Goal: Check status

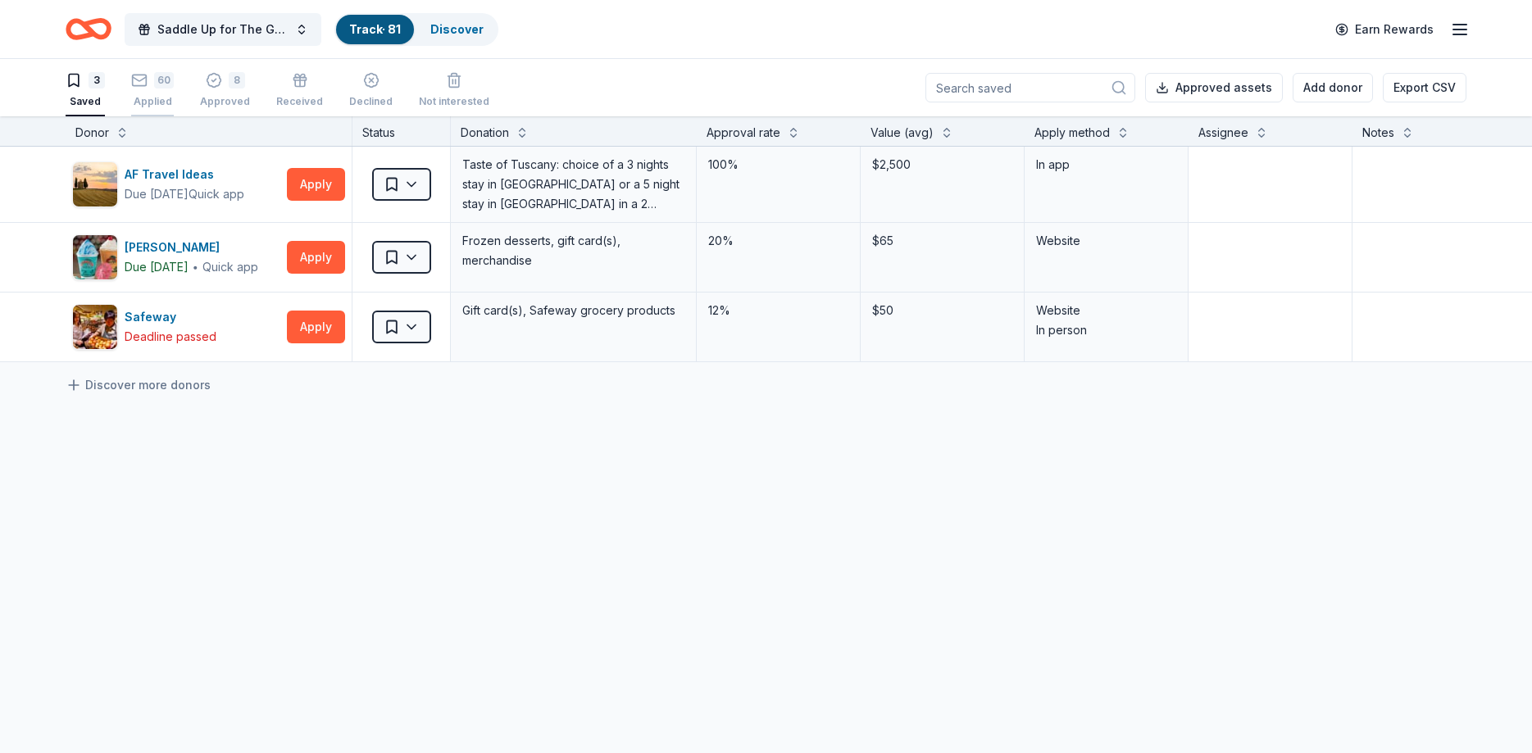
click at [157, 80] on div "60" at bounding box center [164, 80] width 20 height 16
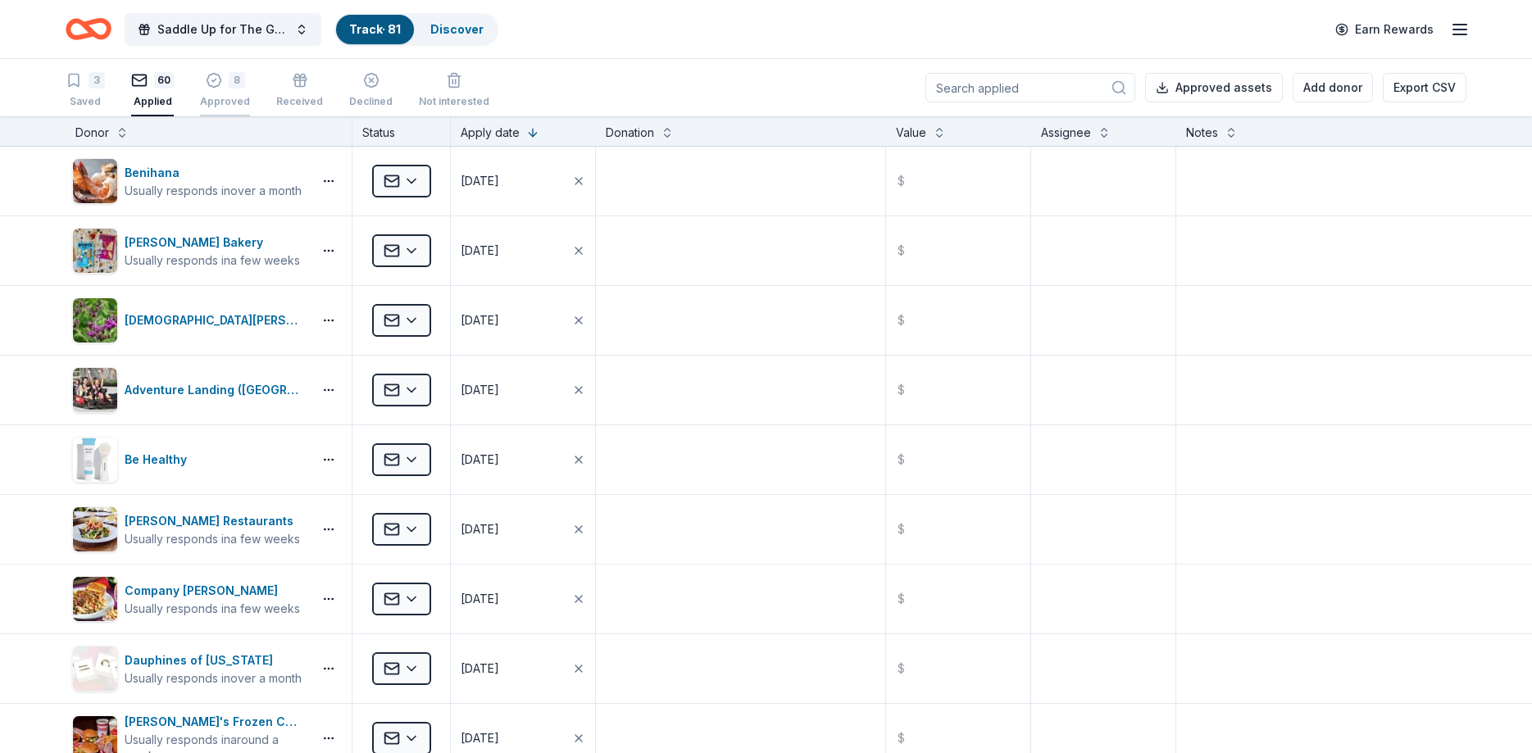
click at [224, 87] on div "8" at bounding box center [225, 80] width 50 height 16
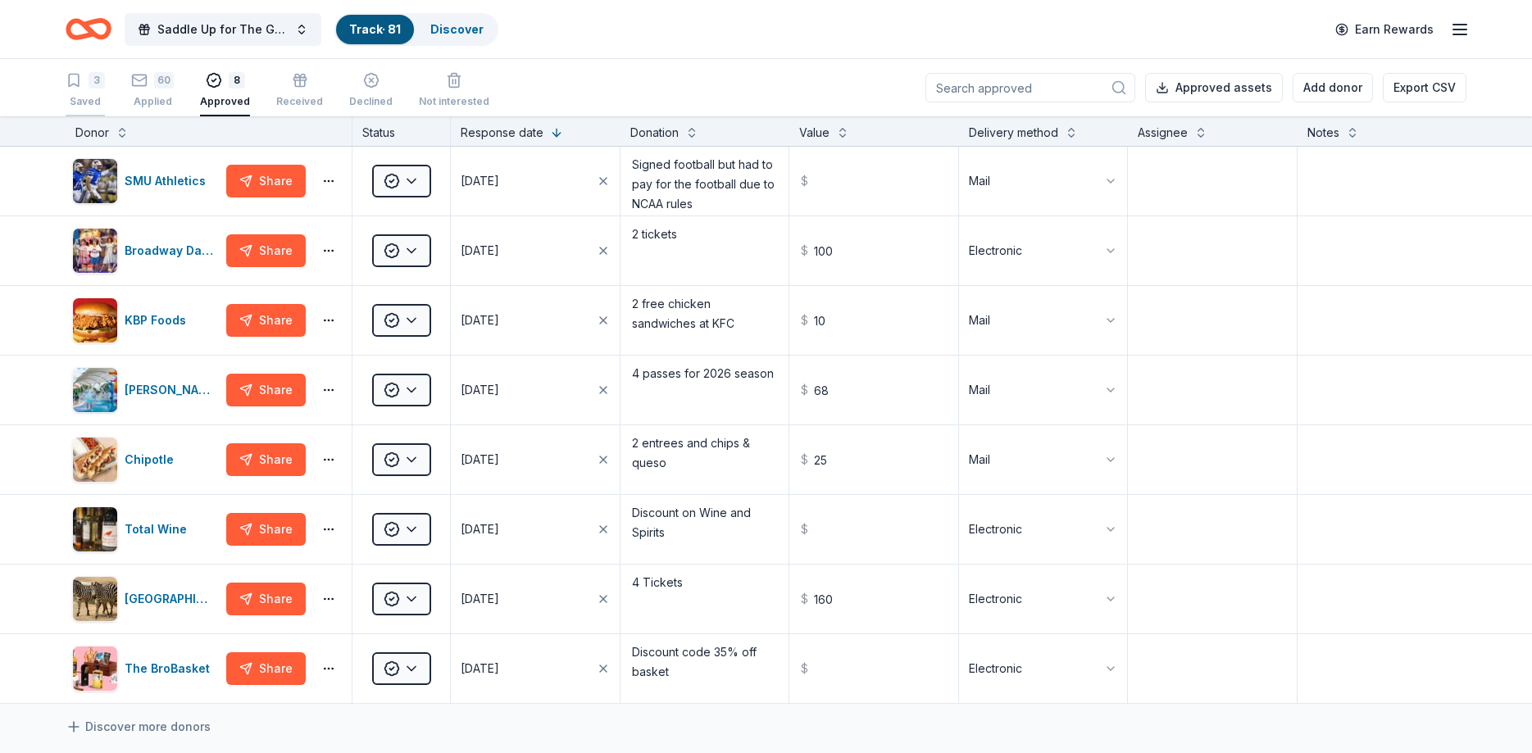
click at [75, 95] on div "Saved" at bounding box center [85, 101] width 39 height 13
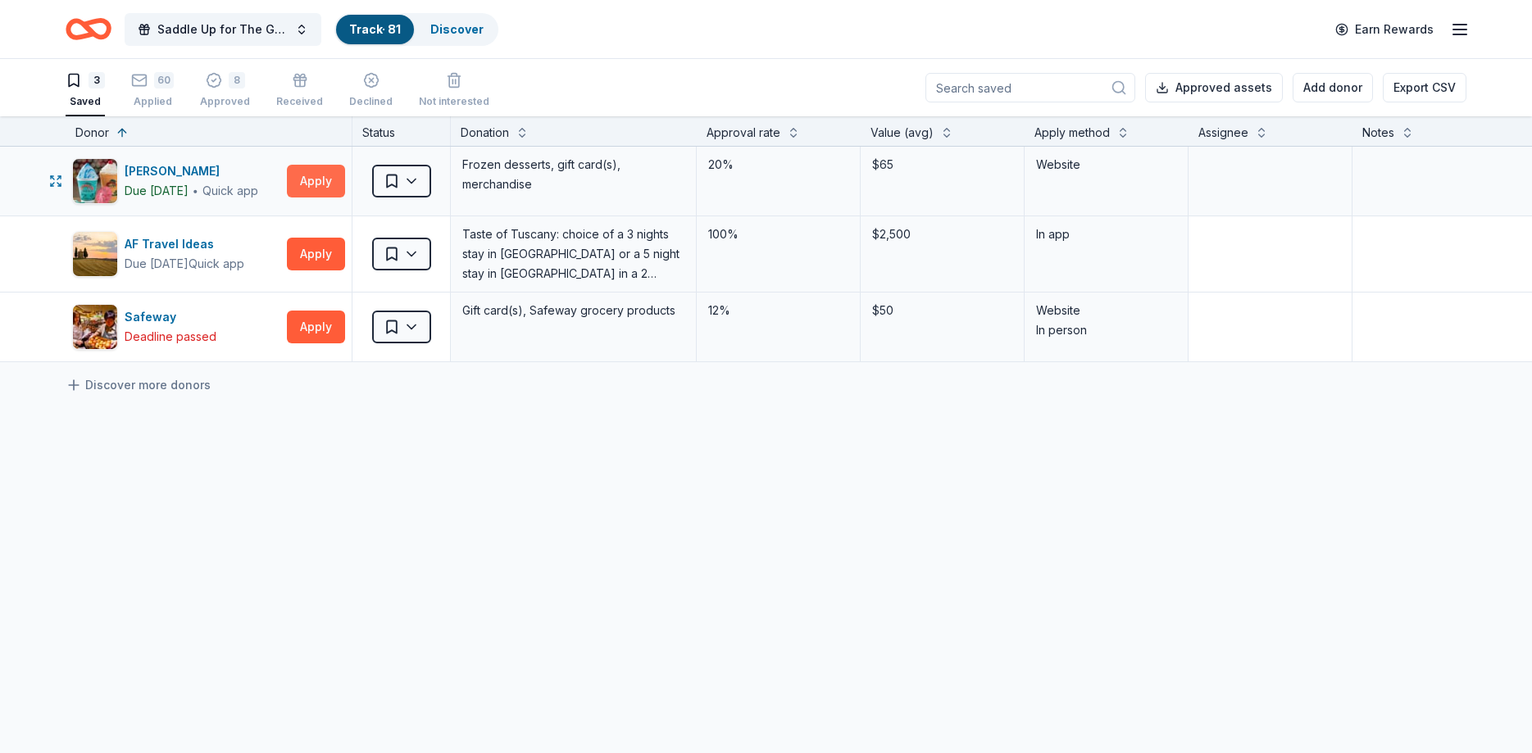
click at [321, 180] on button "Apply" at bounding box center [316, 181] width 58 height 33
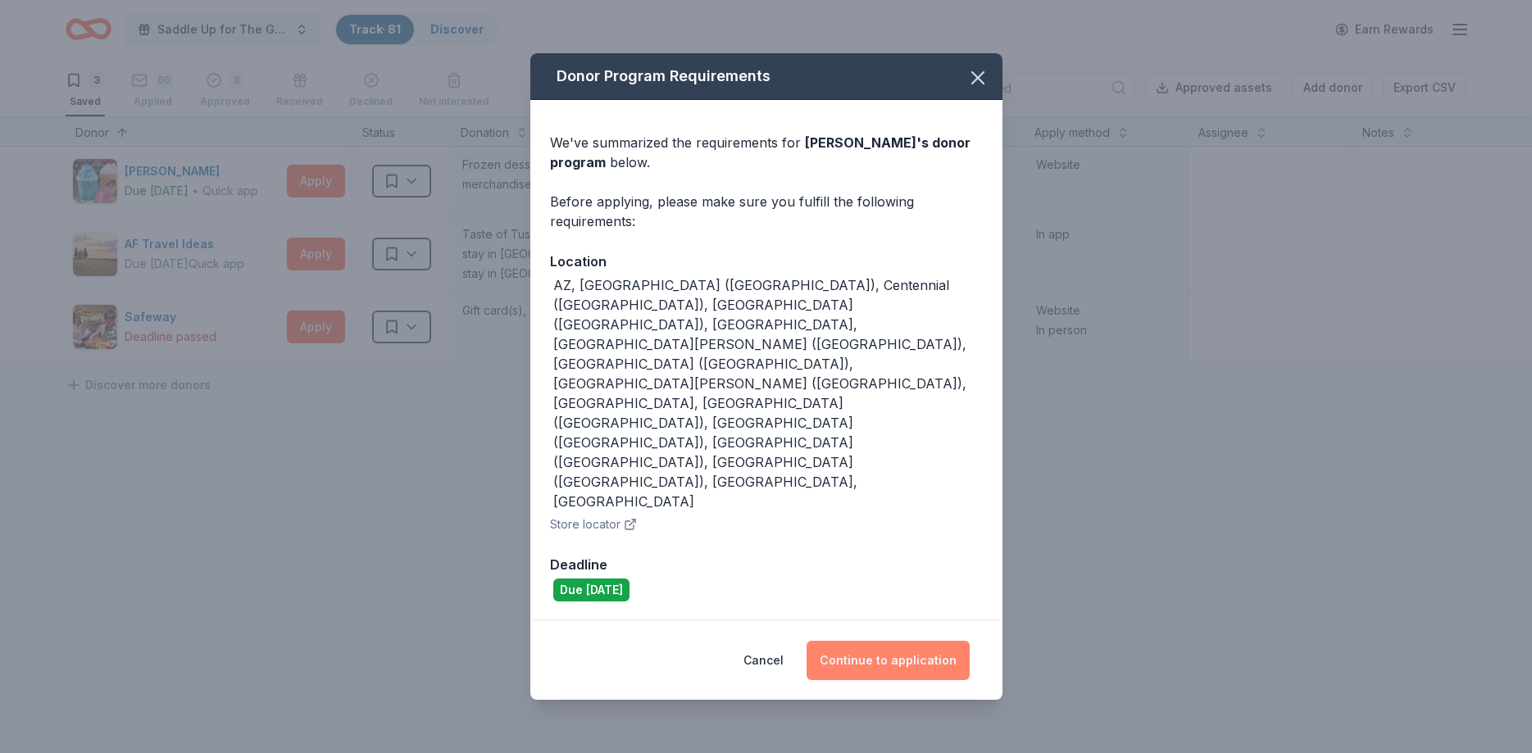
click at [851, 641] on button "Continue to application" at bounding box center [888, 660] width 163 height 39
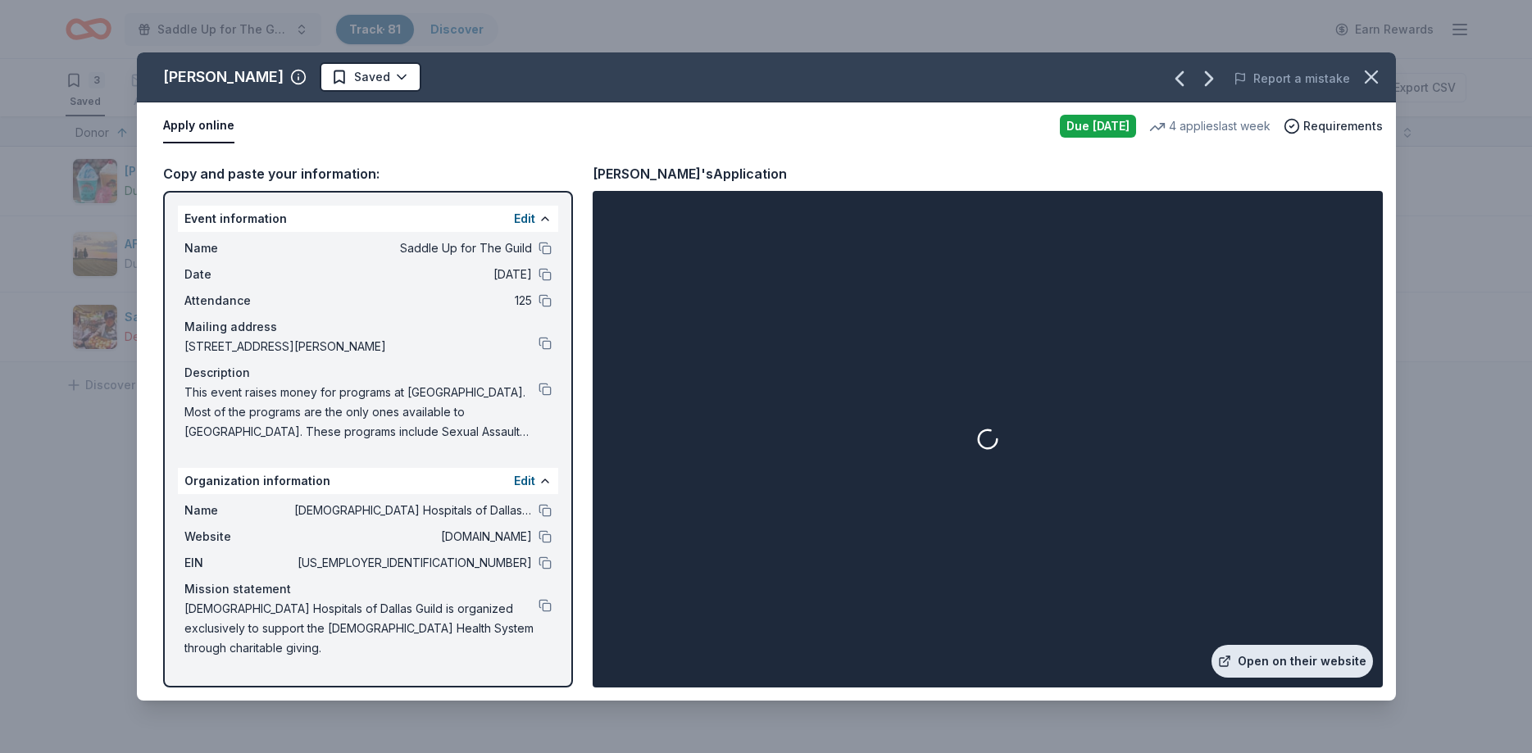
click at [1266, 663] on link "Open on their website" at bounding box center [1292, 661] width 161 height 33
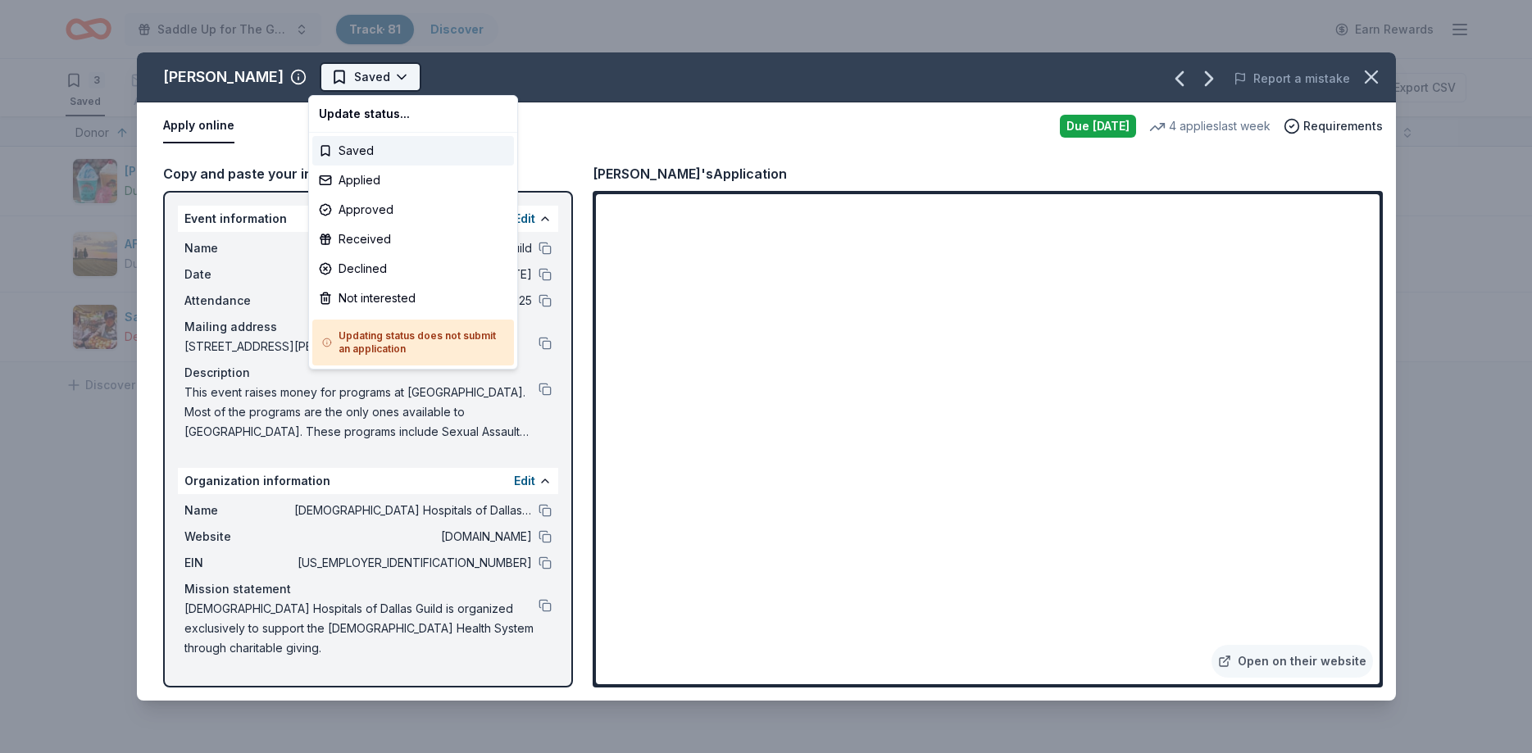
click at [361, 70] on html "Saddle Up for The Guild Track · 81 Discover Earn Rewards 3 Saved 60 Applied 8 A…" at bounding box center [766, 376] width 1532 height 753
click at [338, 175] on div "Applied" at bounding box center [413, 181] width 202 height 30
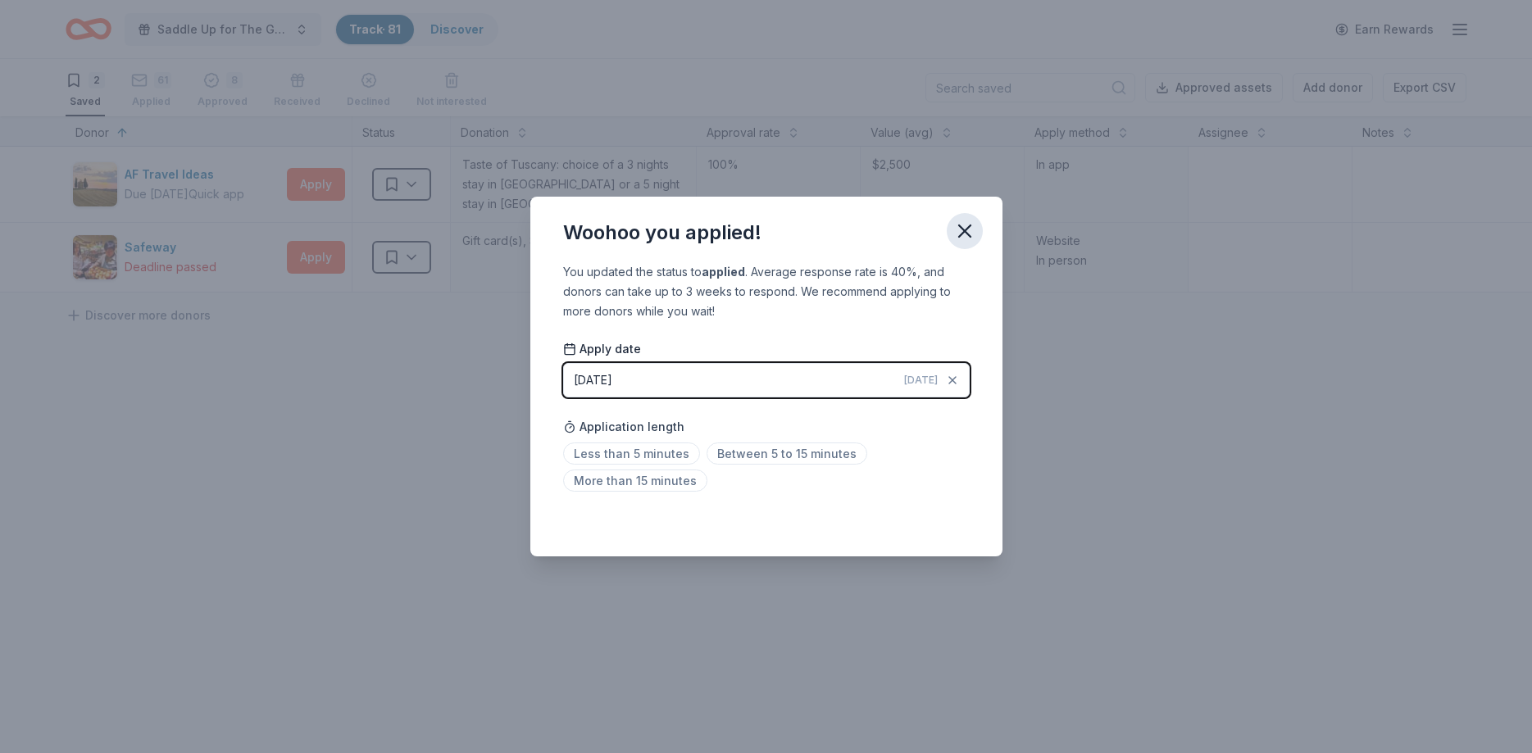
click at [967, 224] on icon "button" at bounding box center [964, 231] width 23 height 23
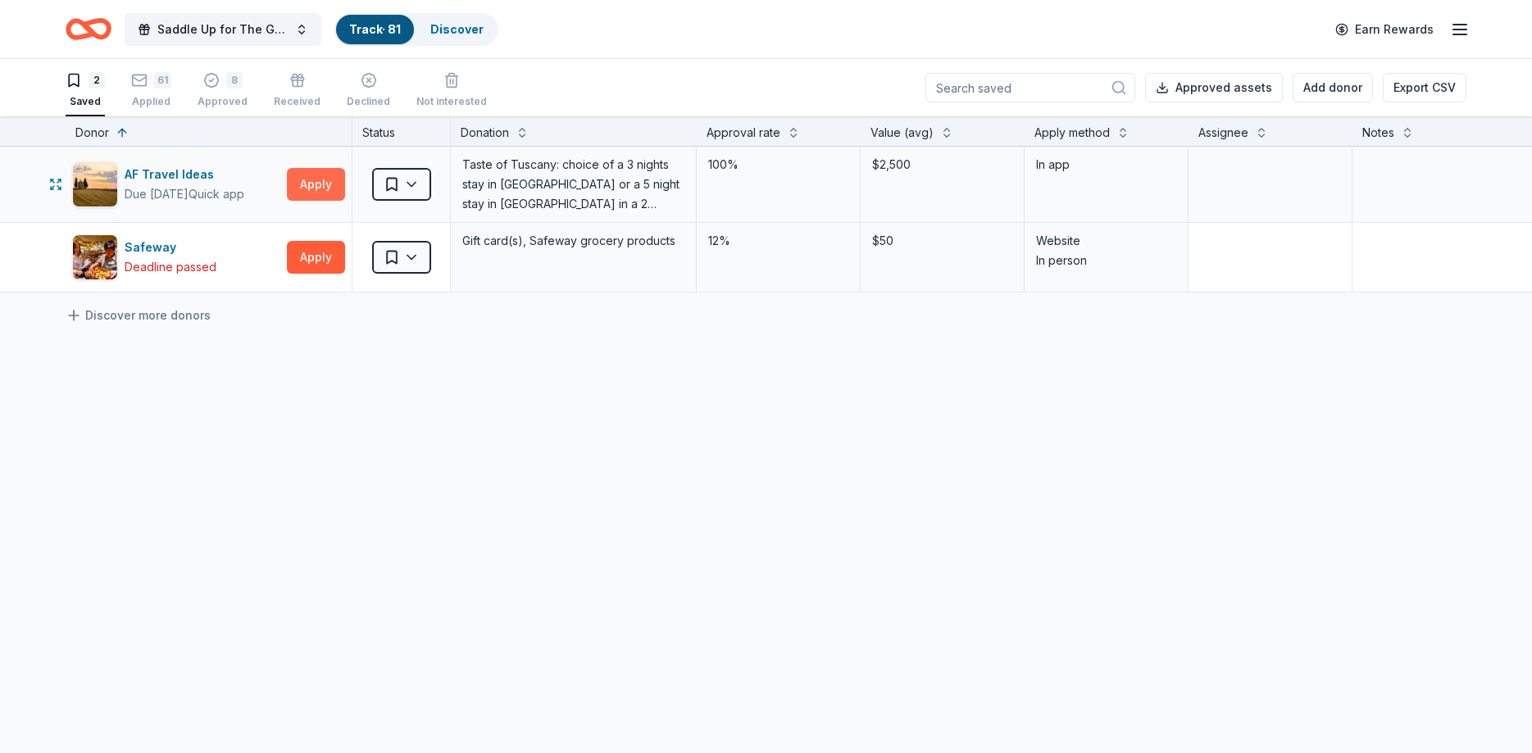
click at [317, 180] on button "Apply" at bounding box center [316, 184] width 58 height 33
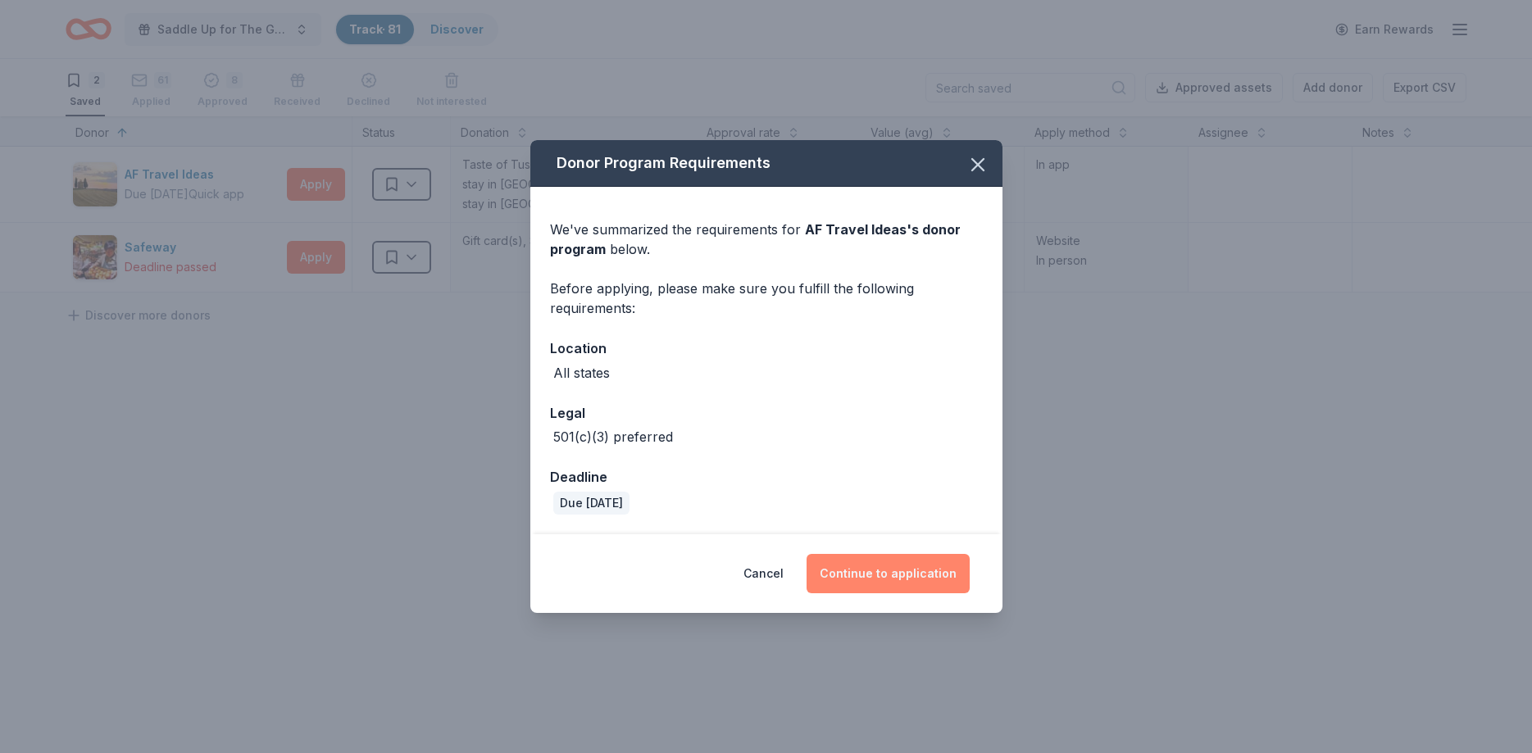
click at [884, 581] on button "Continue to application" at bounding box center [888, 573] width 163 height 39
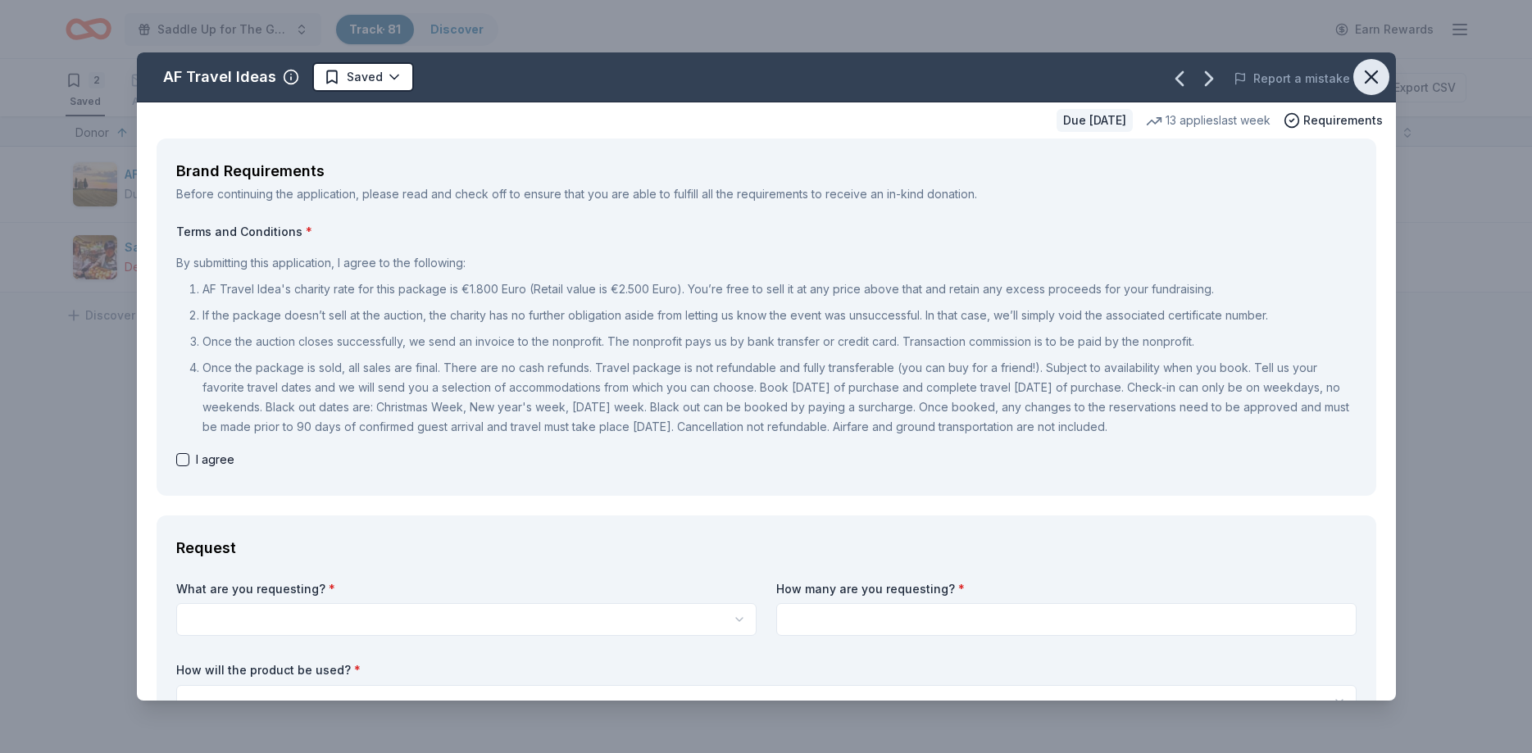
click at [1375, 76] on icon "button" at bounding box center [1371, 77] width 23 height 23
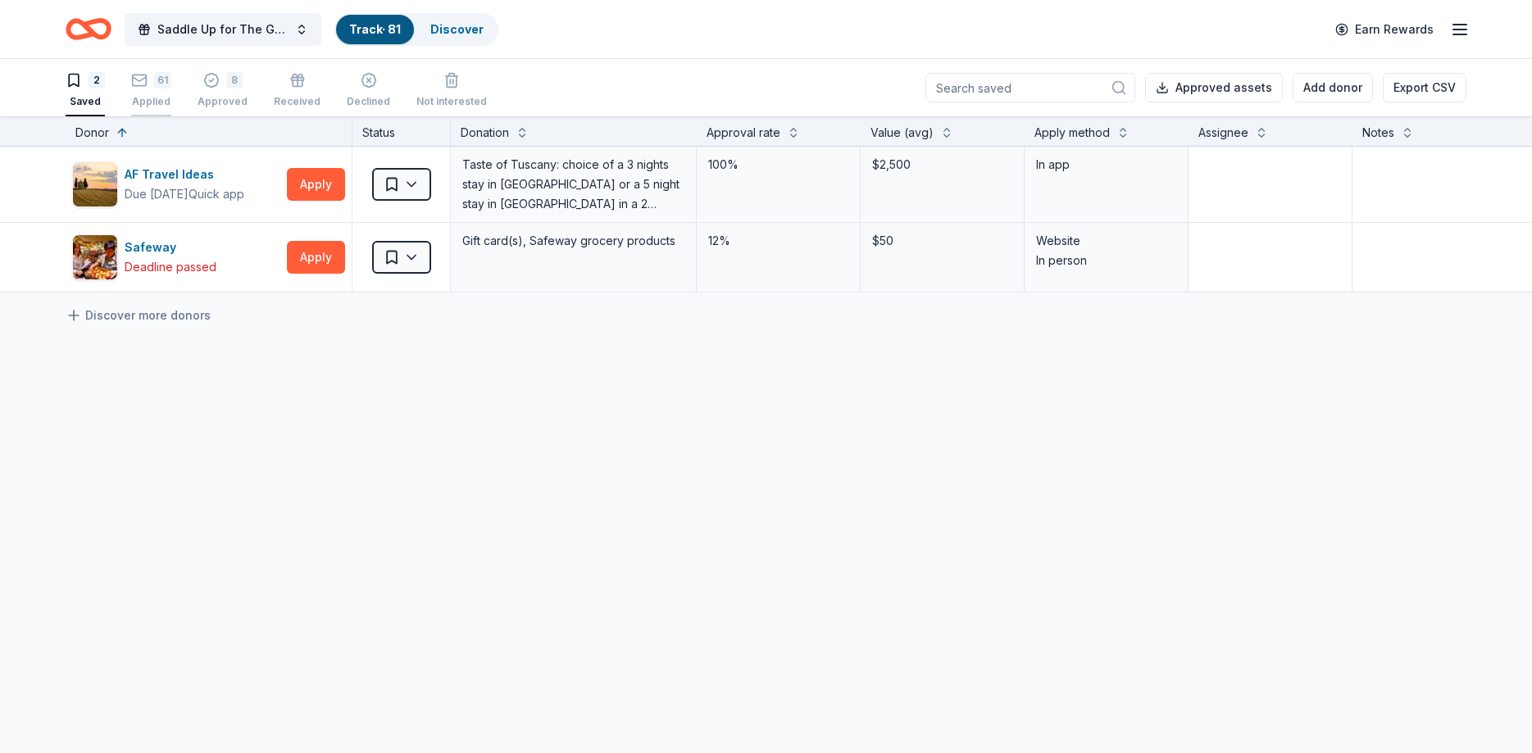
click at [154, 81] on div "61" at bounding box center [162, 80] width 17 height 16
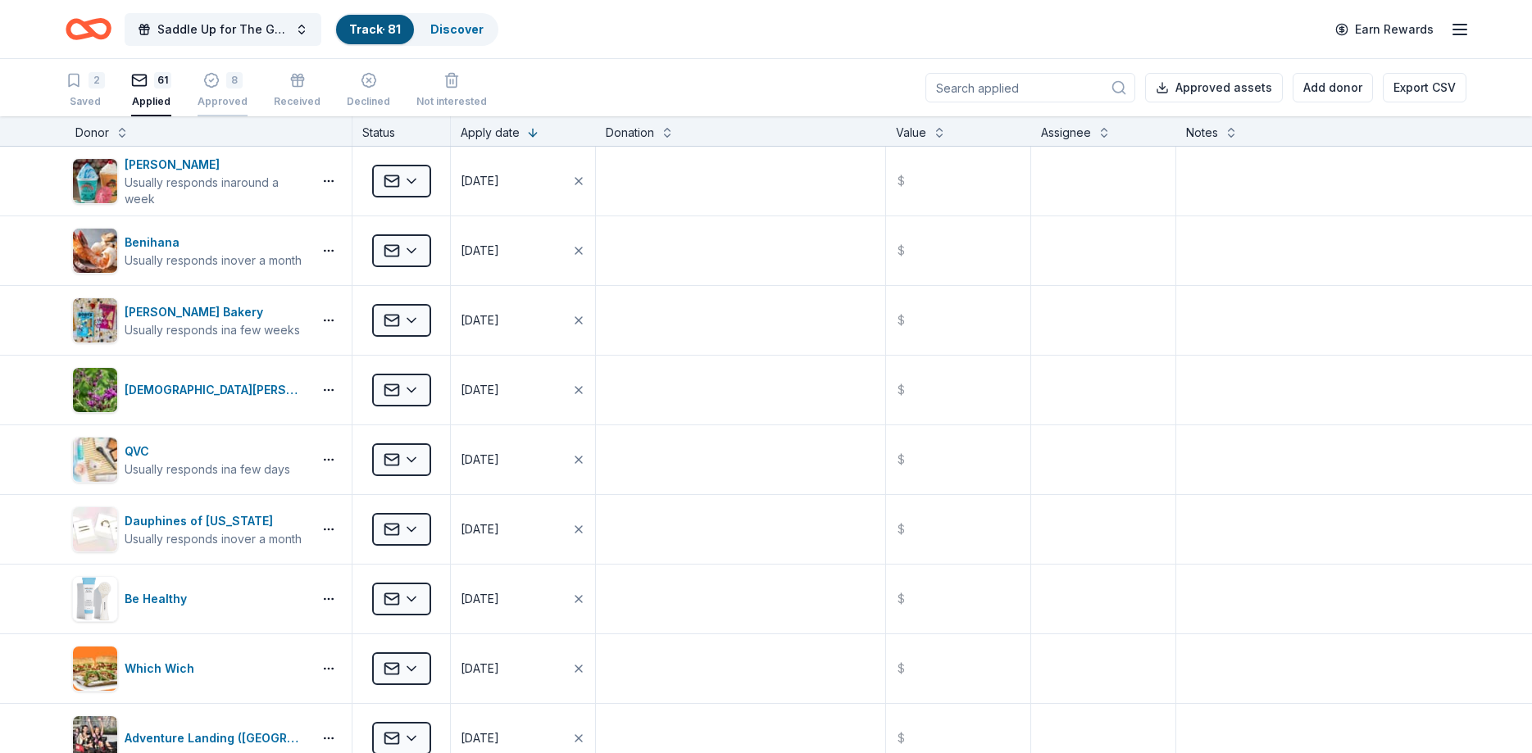
click at [213, 87] on icon "button" at bounding box center [211, 80] width 16 height 16
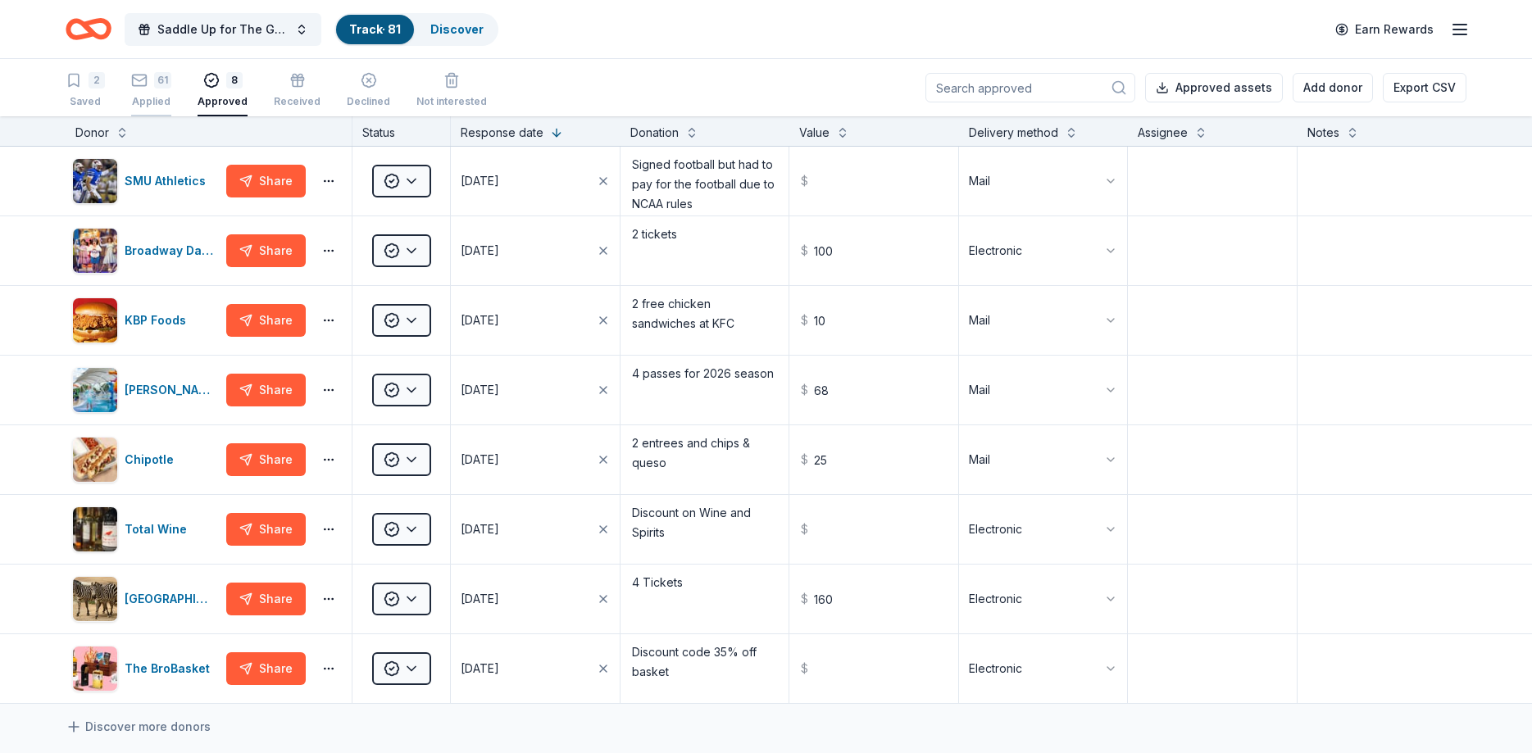
click at [157, 91] on div "61 Applied" at bounding box center [151, 90] width 40 height 36
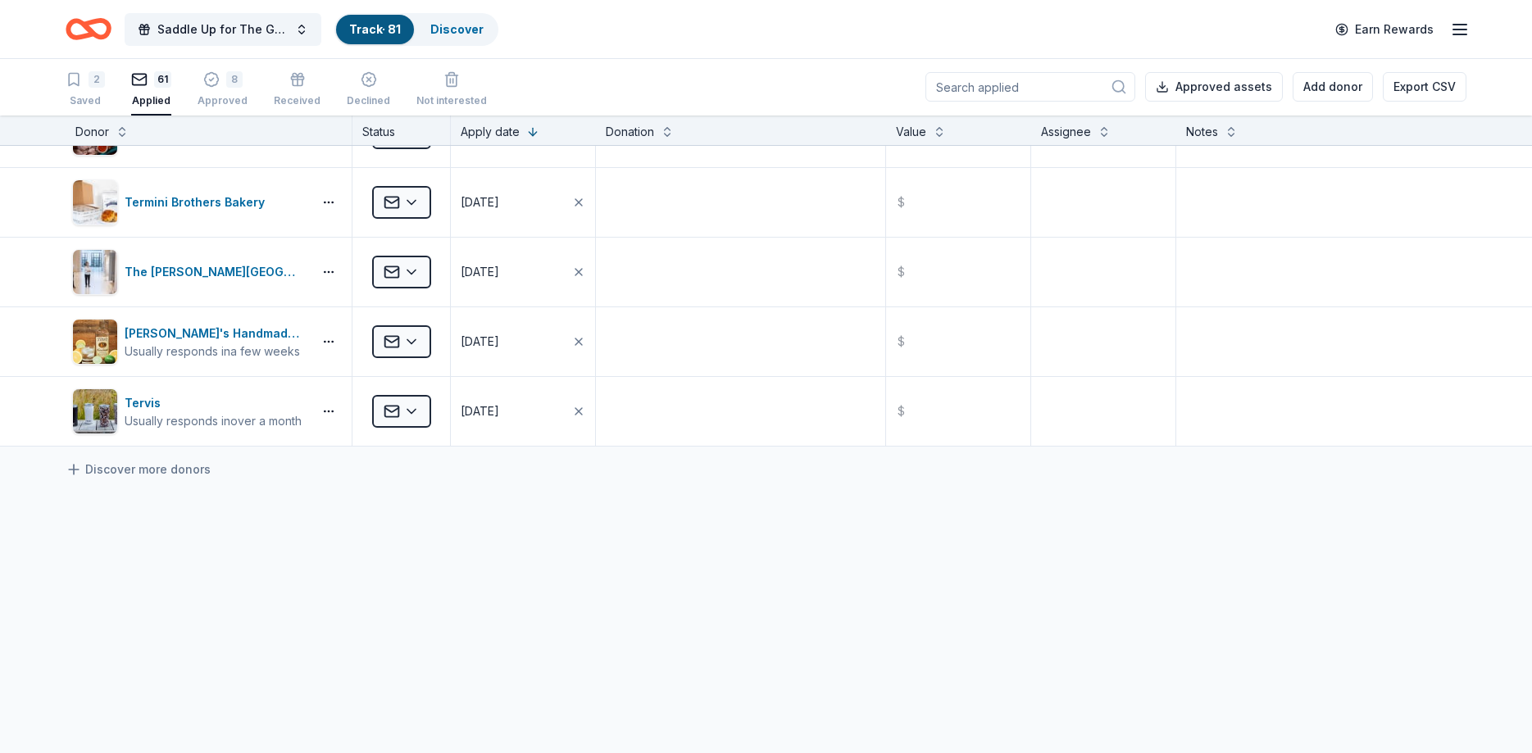
scroll to position [3951, 0]
